Goal: Task Accomplishment & Management: Manage account settings

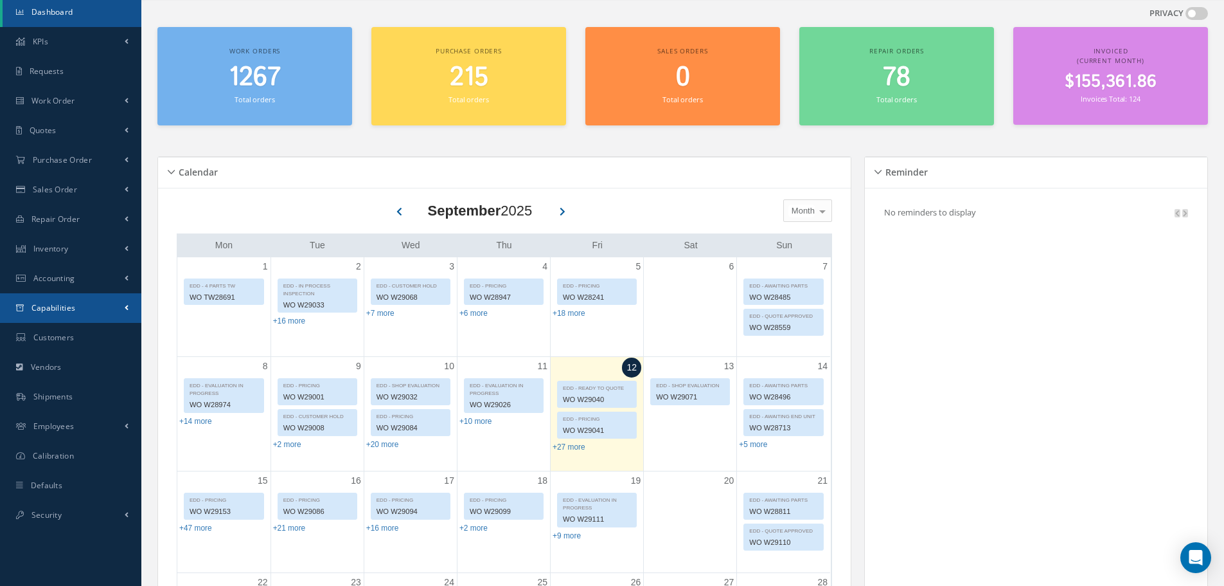
scroll to position [64, 0]
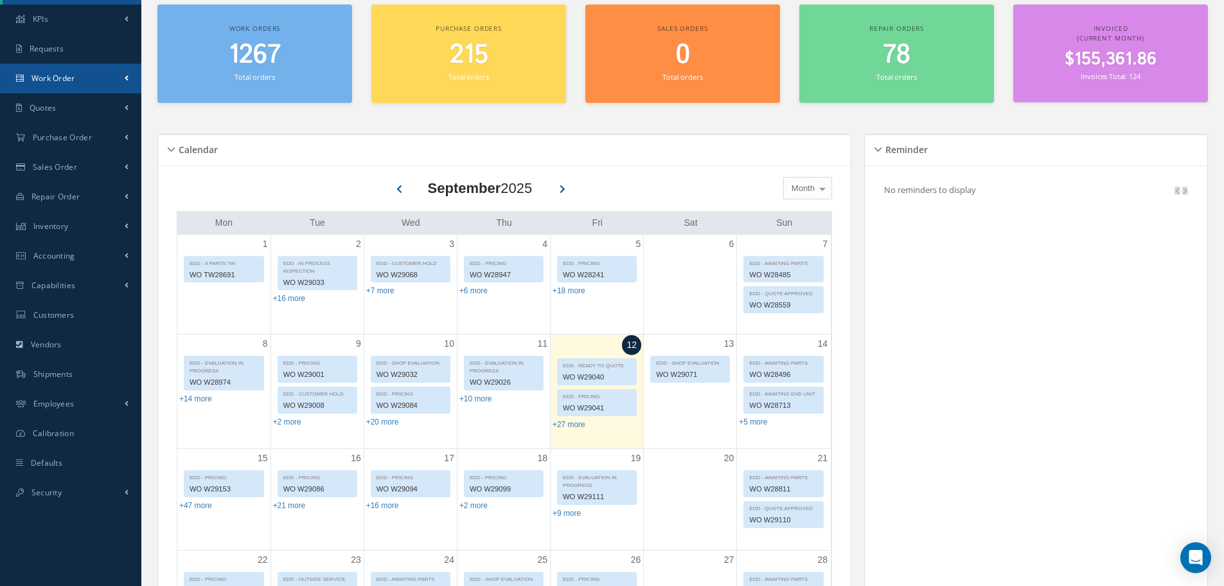
click at [105, 74] on link "Work Order" at bounding box center [70, 79] width 141 height 30
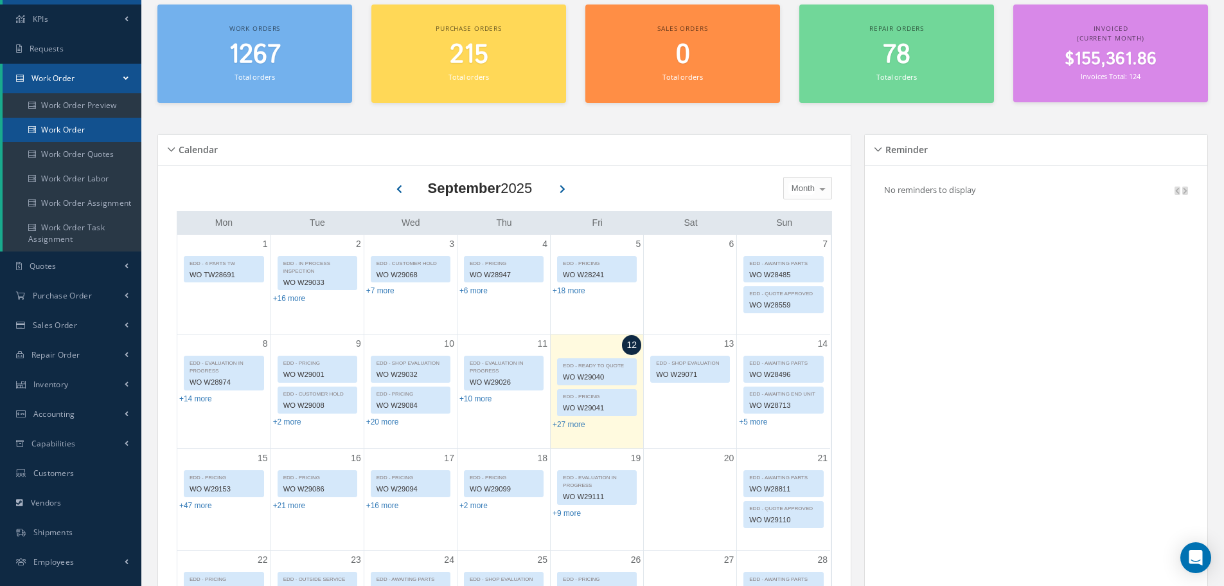
click at [100, 132] on link "Work Order" at bounding box center [72, 130] width 139 height 24
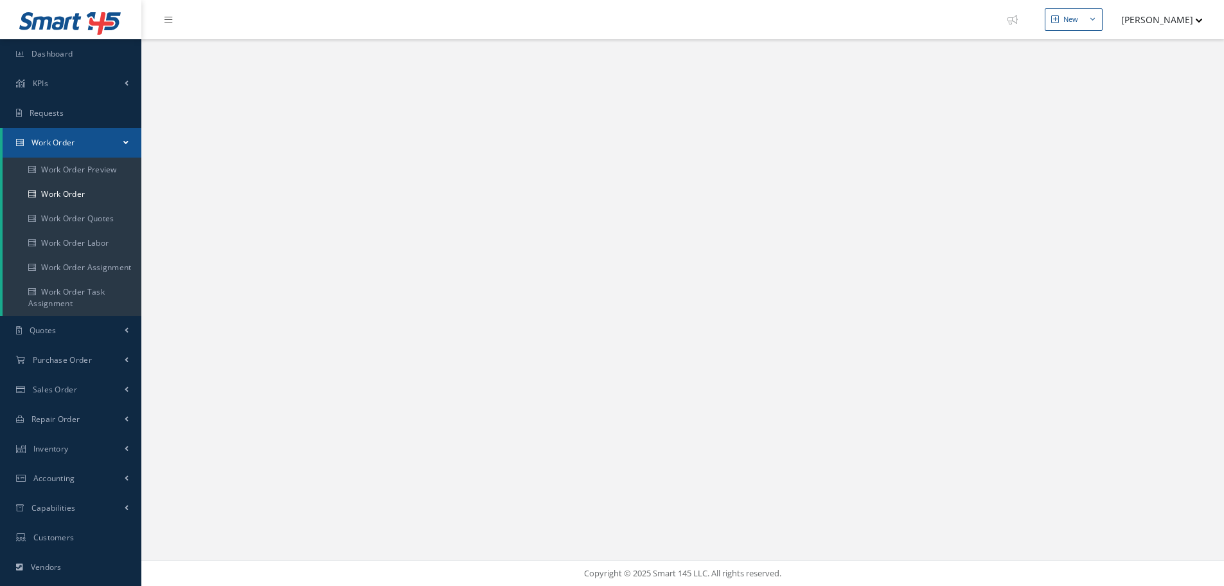
select select "25"
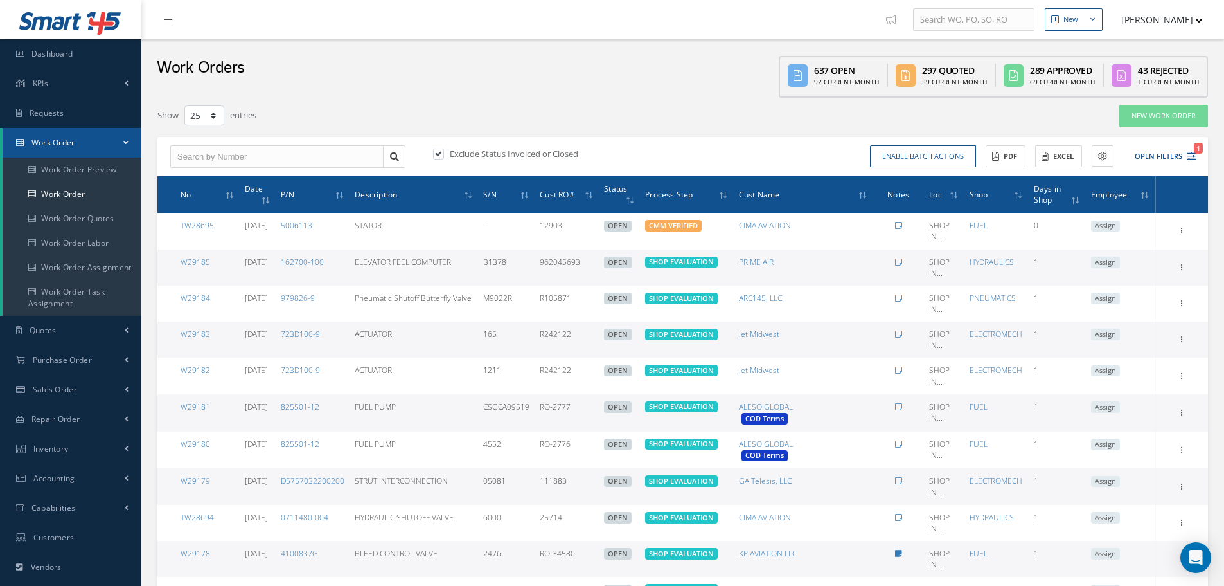
click at [443, 149] on label at bounding box center [444, 154] width 3 height 12
click at [440, 150] on input "checkbox" at bounding box center [437, 154] width 8 height 8
checkbox input "false"
click at [1190, 155] on icon at bounding box center [1191, 156] width 9 height 9
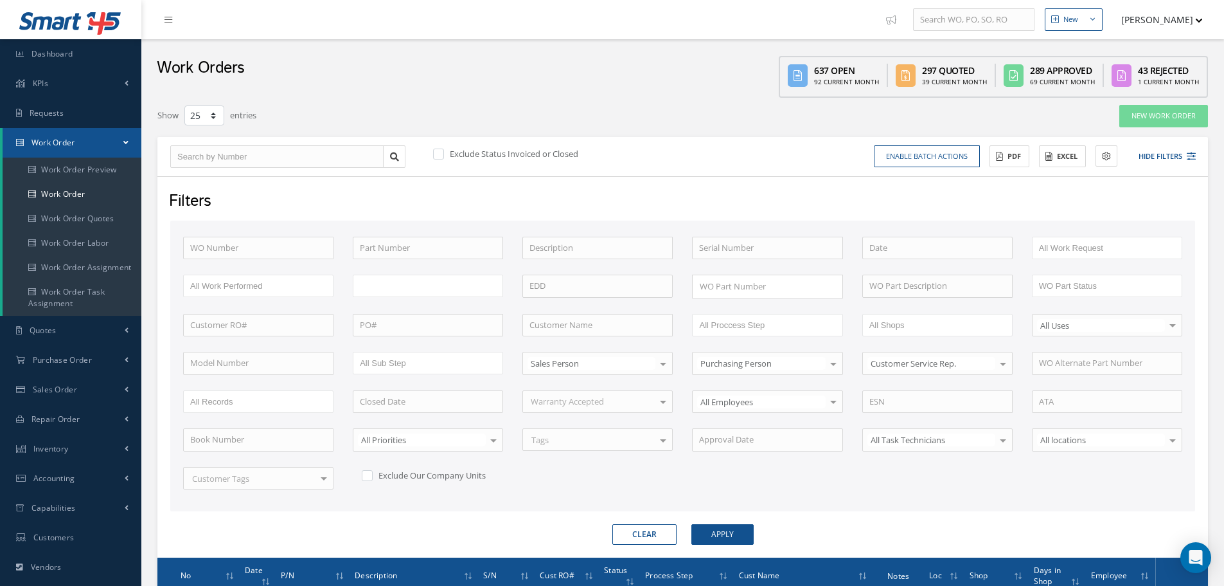
click at [450, 288] on ul at bounding box center [428, 285] width 150 height 22
click at [729, 526] on button "Apply" at bounding box center [723, 534] width 62 height 21
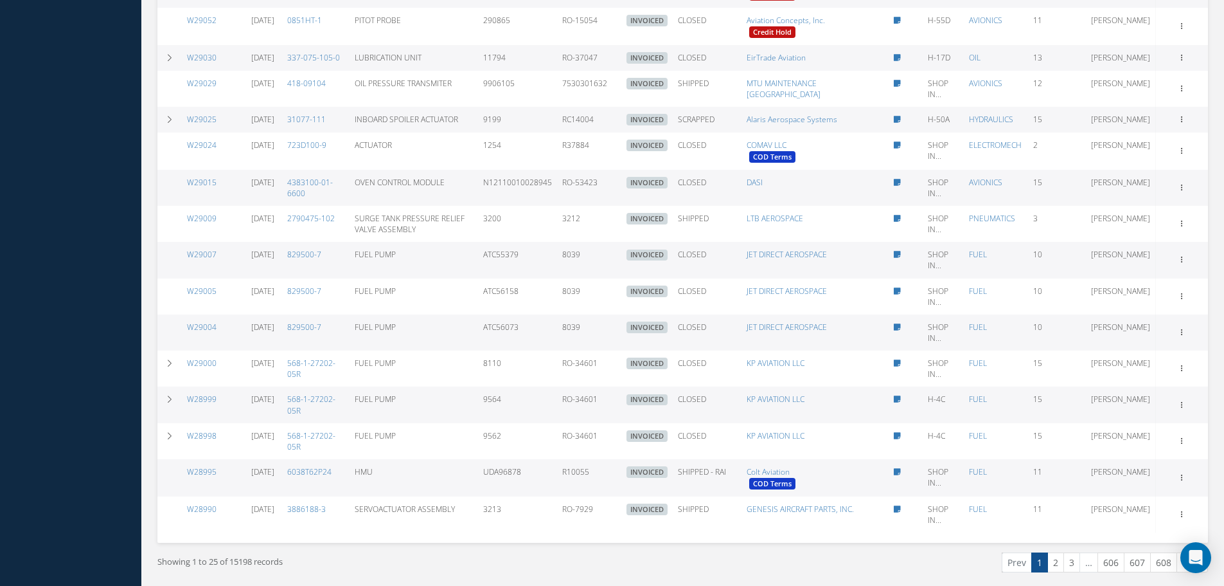
scroll to position [964, 0]
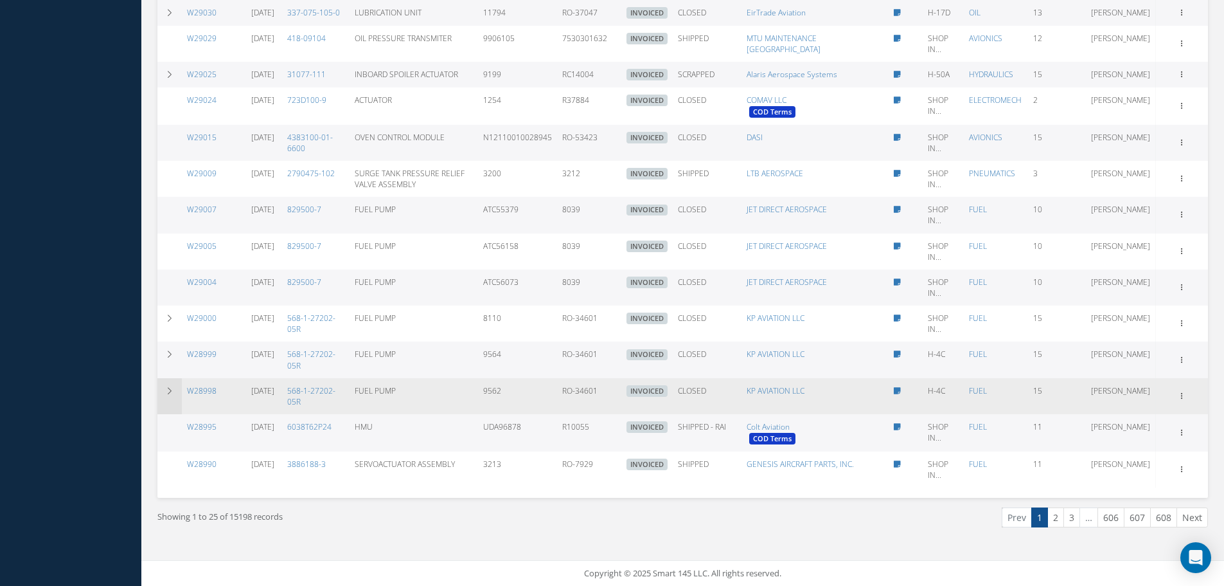
click at [163, 389] on td at bounding box center [169, 396] width 24 height 36
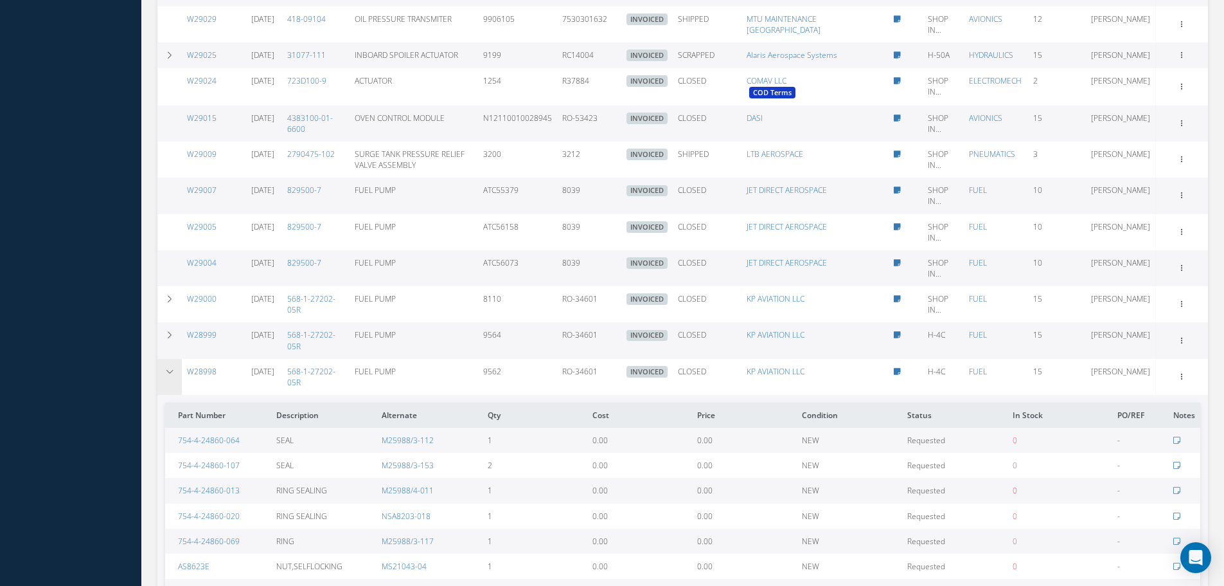
click at [169, 395] on td at bounding box center [169, 377] width 24 height 36
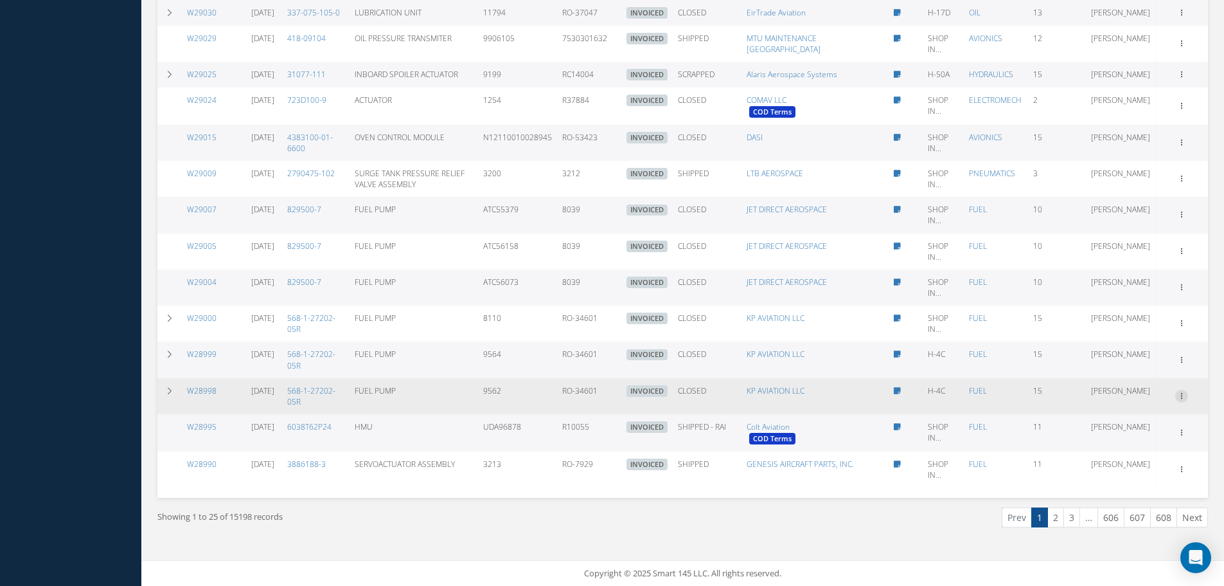
click at [1180, 400] on icon at bounding box center [1182, 394] width 13 height 10
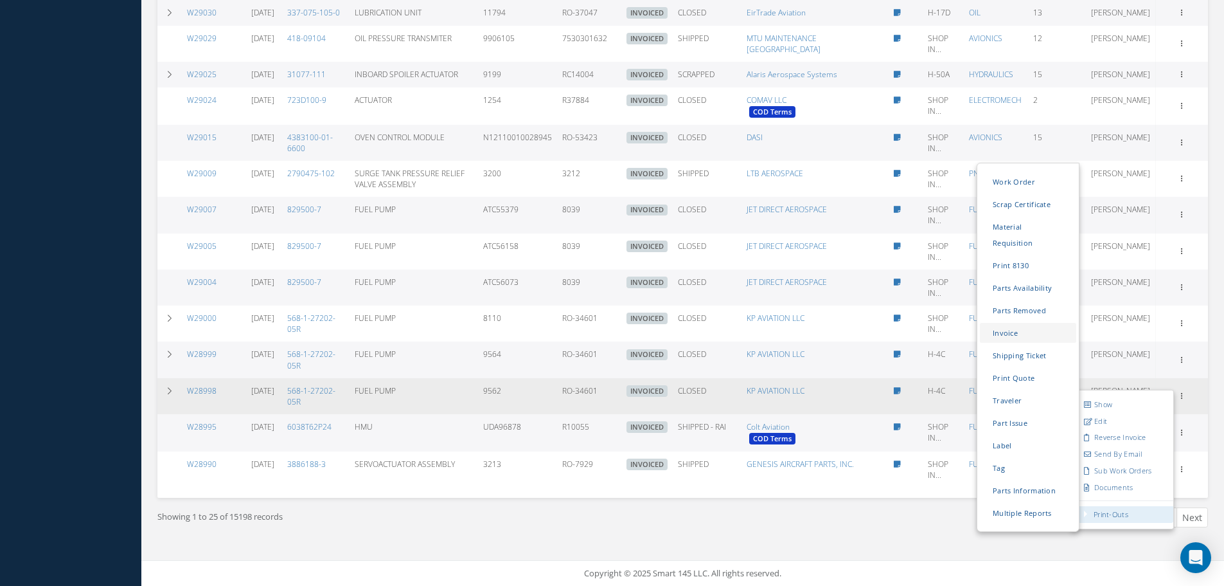
click at [1004, 323] on link "Invoice" at bounding box center [1028, 333] width 96 height 20
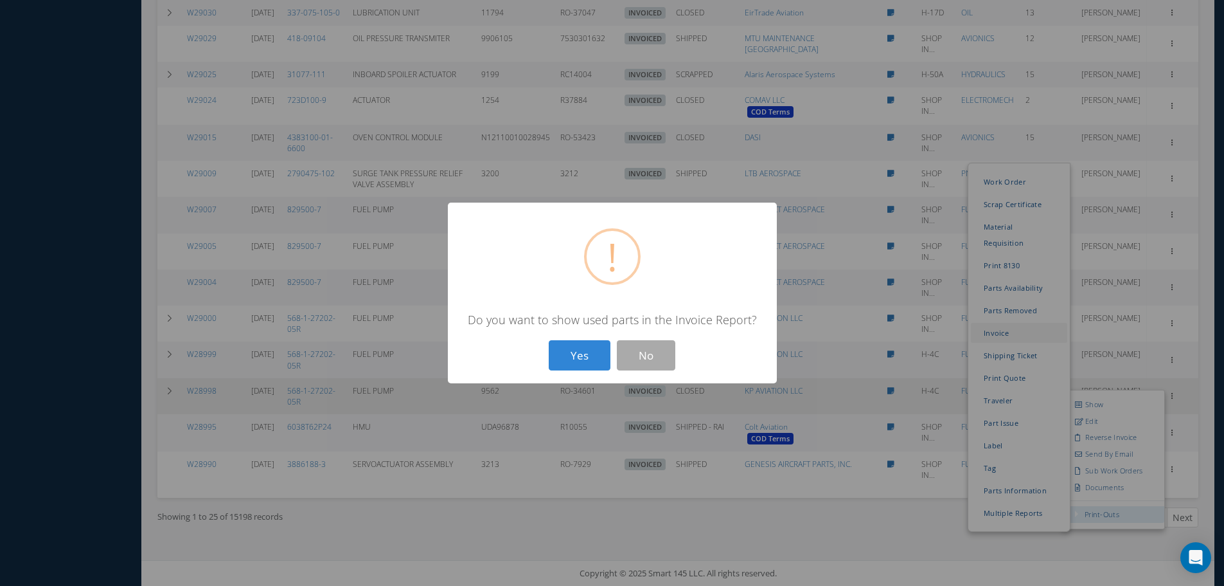
scroll to position [955, 0]
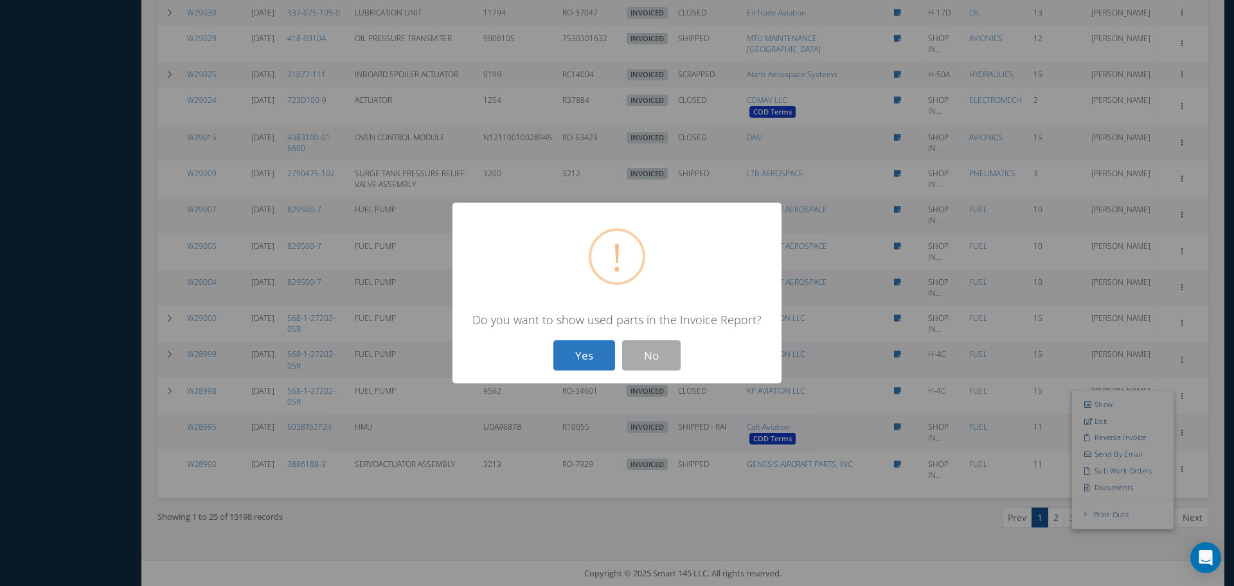
click at [587, 350] on button "Yes" at bounding box center [584, 355] width 62 height 30
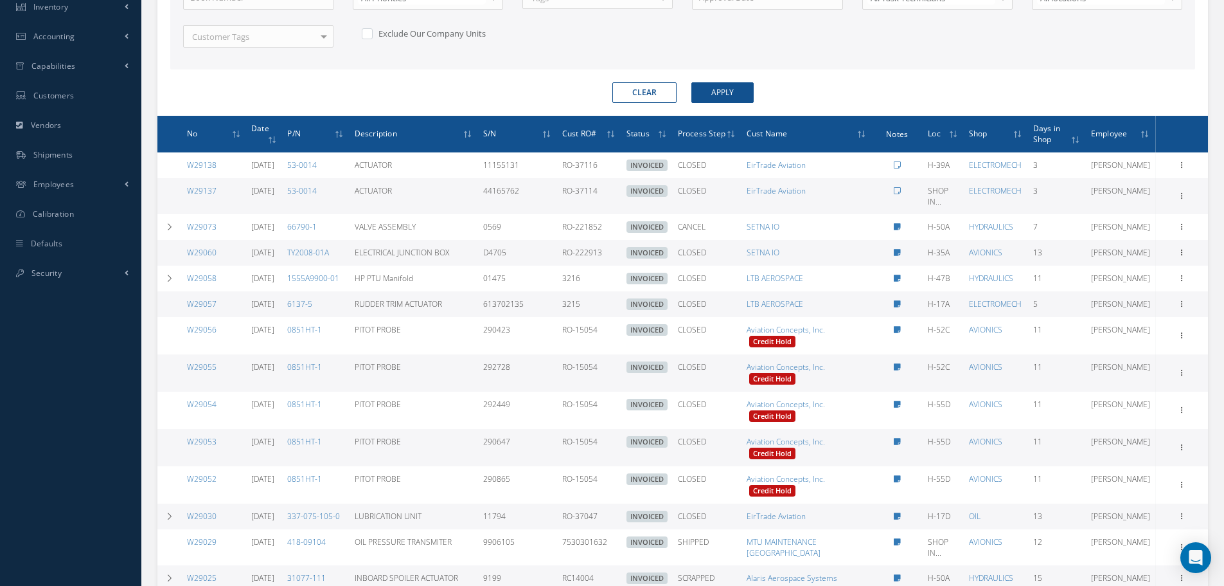
scroll to position [441, 0]
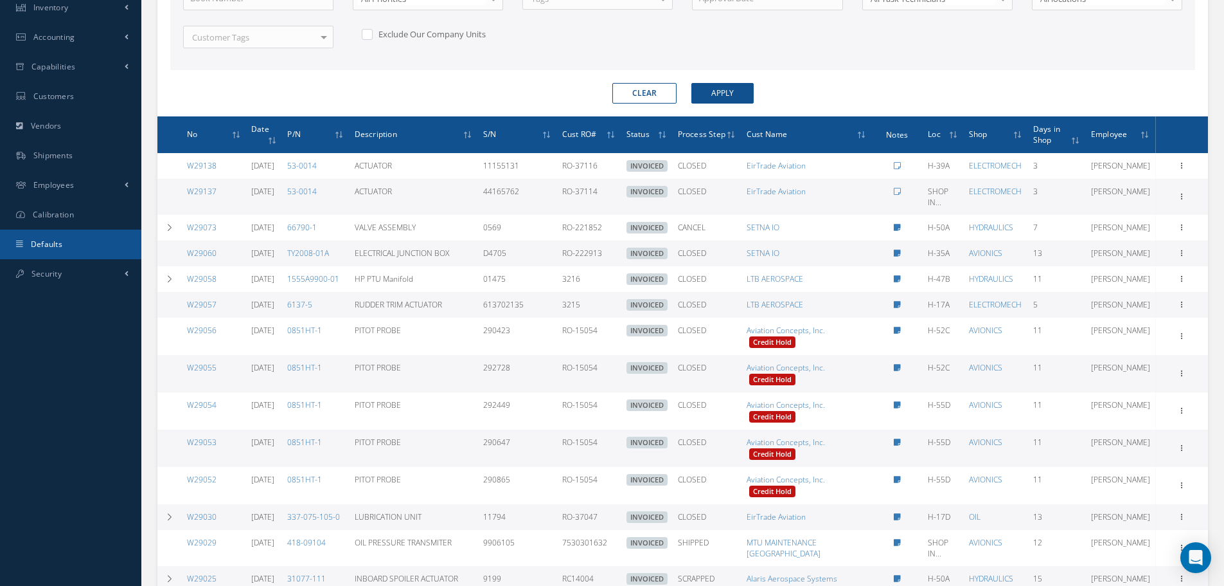
click at [96, 240] on link "Defaults" at bounding box center [70, 244] width 141 height 30
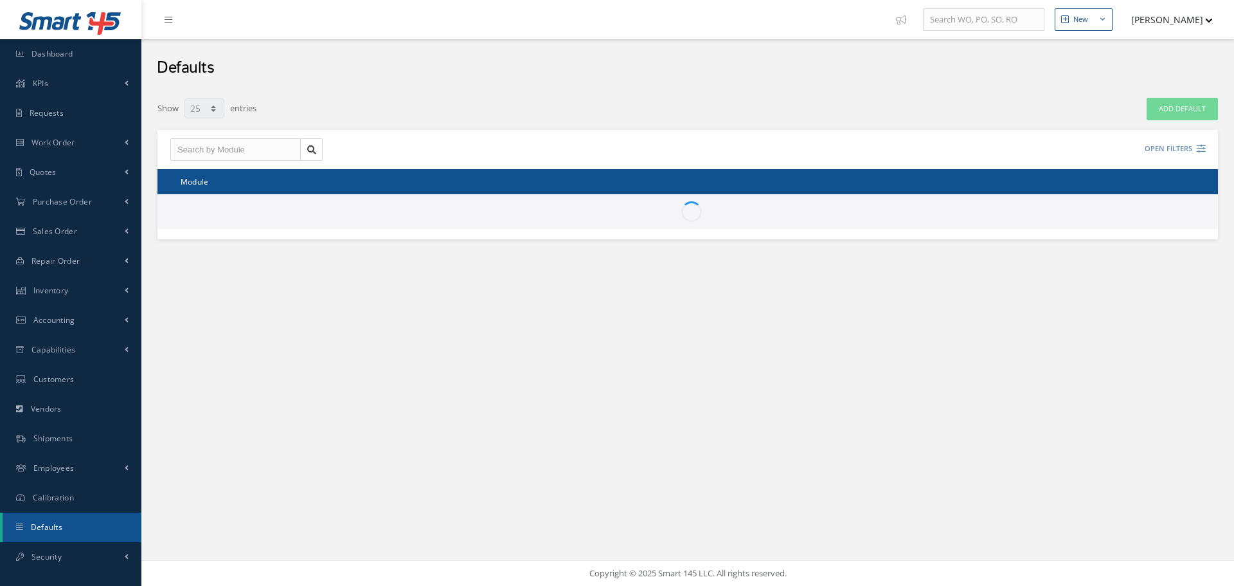
select select "25"
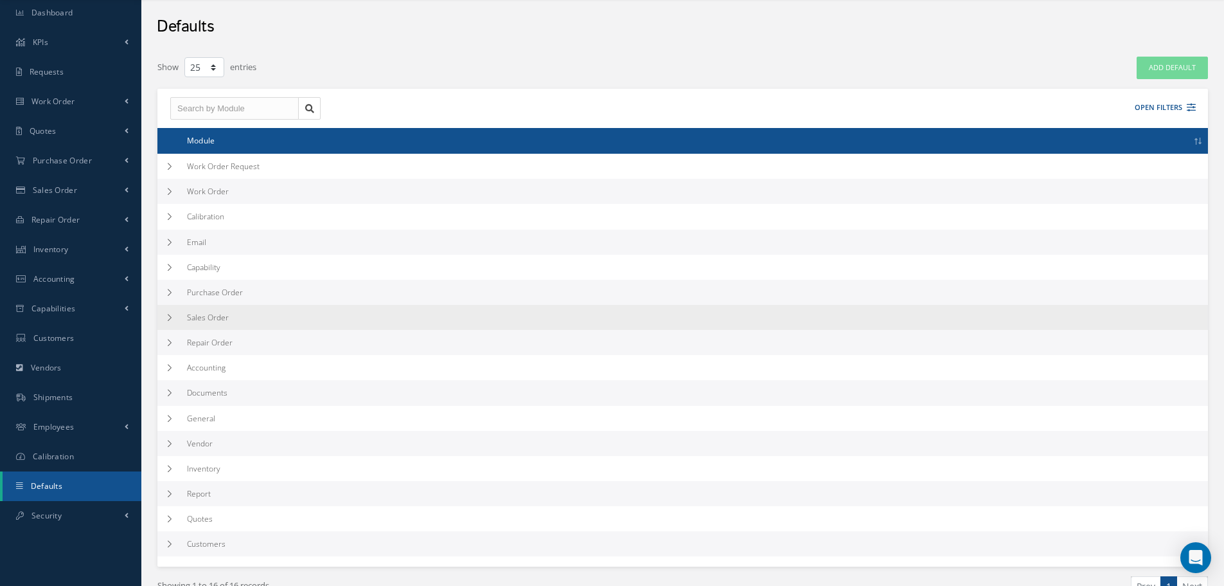
scroll to position [64, 0]
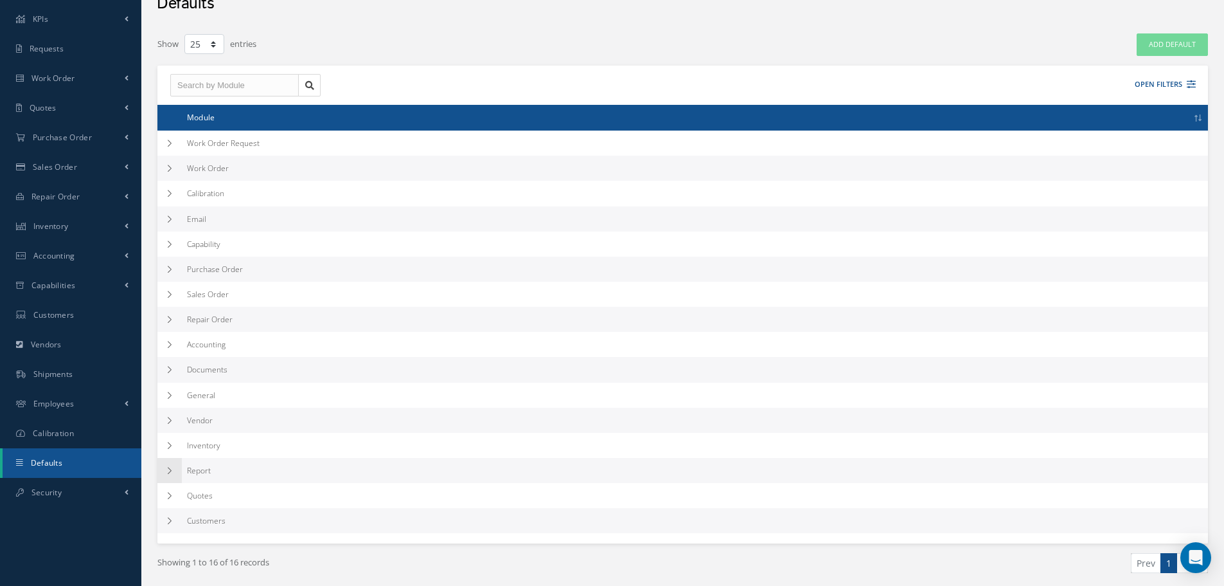
click at [168, 475] on td at bounding box center [169, 470] width 24 height 25
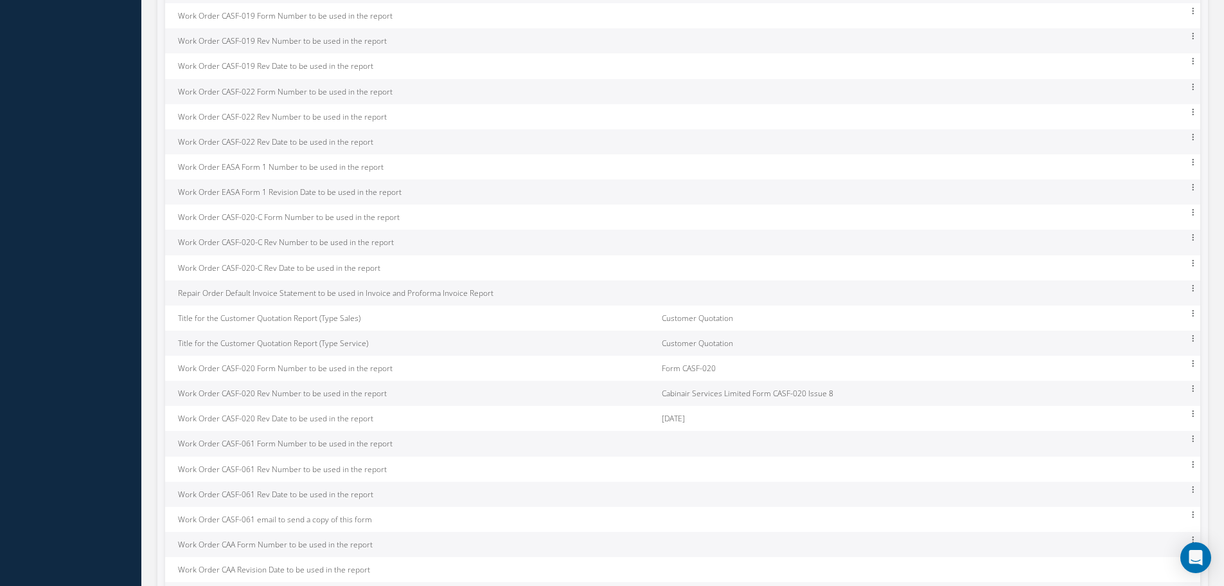
scroll to position [3721, 0]
